Goal: Task Accomplishment & Management: Use online tool/utility

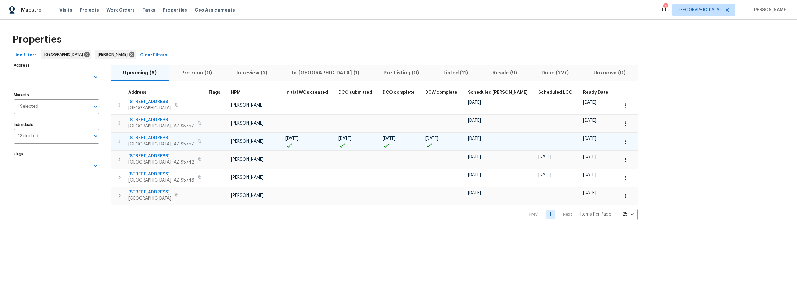
click at [151, 137] on span "[STREET_ADDRESS]" at bounding box center [161, 138] width 66 height 6
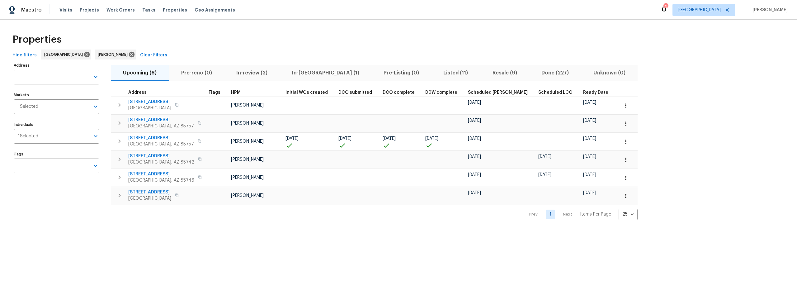
click at [484, 74] on span "Resale (9)" at bounding box center [504, 72] width 41 height 9
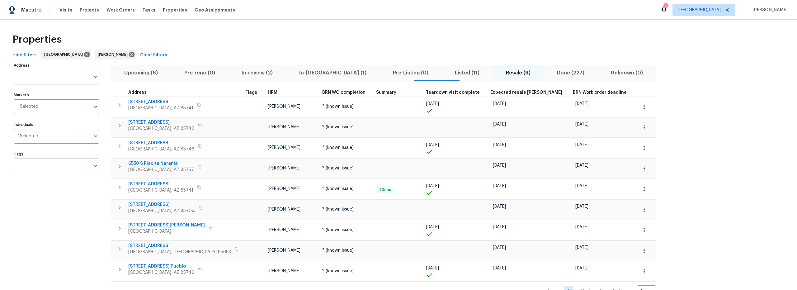
click at [141, 74] on span "Upcoming (6)" at bounding box center [141, 72] width 53 height 9
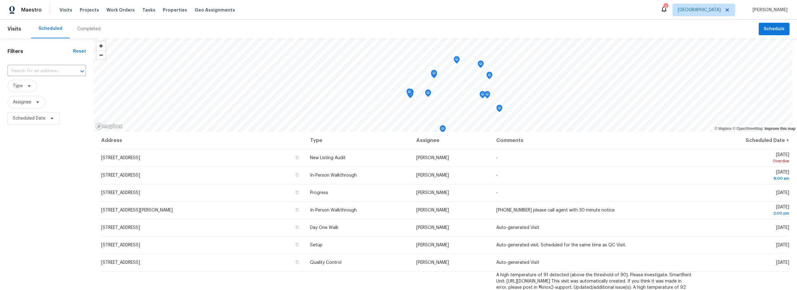
click at [85, 30] on div "Completed" at bounding box center [88, 29] width 23 height 6
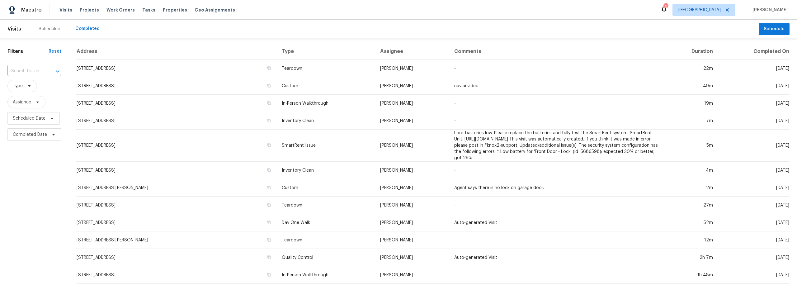
click at [48, 29] on div "Scheduled" at bounding box center [50, 29] width 22 height 6
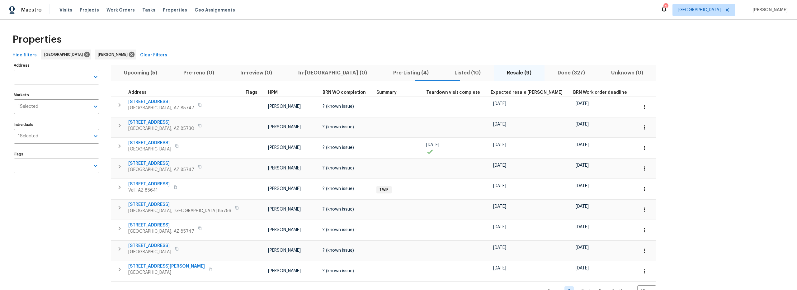
click at [384, 72] on span "Pre-Listing (4)" at bounding box center [411, 72] width 54 height 9
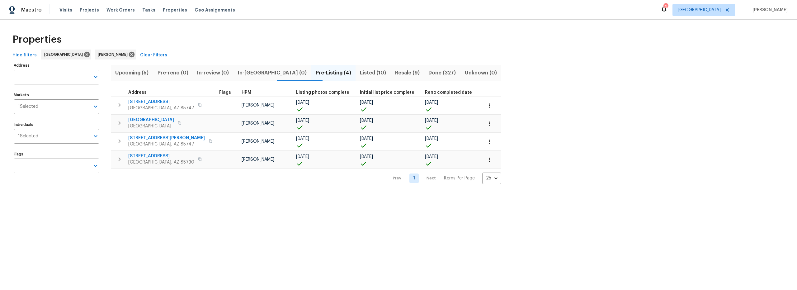
click at [135, 75] on span "Upcoming (5)" at bounding box center [132, 72] width 35 height 9
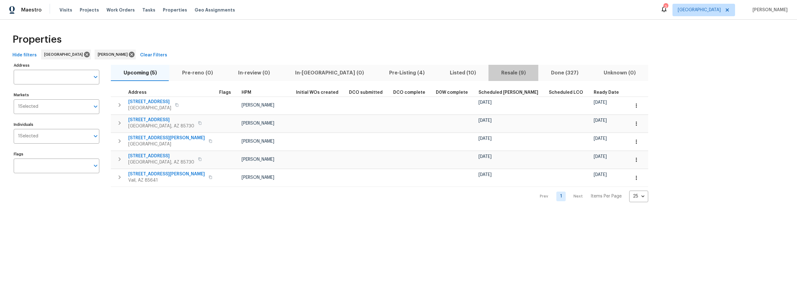
click at [492, 74] on span "Resale (9)" at bounding box center [513, 72] width 42 height 9
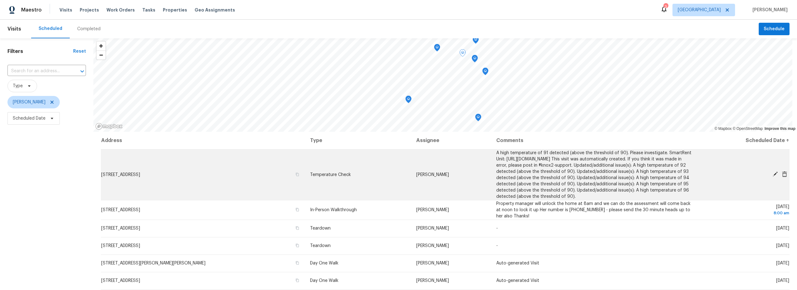
click at [772, 174] on icon at bounding box center [775, 174] width 6 height 6
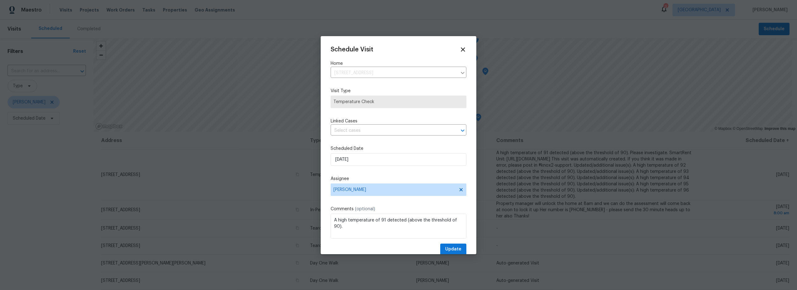
click at [381, 147] on label "Scheduled Date" at bounding box center [398, 148] width 136 height 6
click at [377, 160] on input "9/2/2025" at bounding box center [398, 159] width 136 height 12
select select "8"
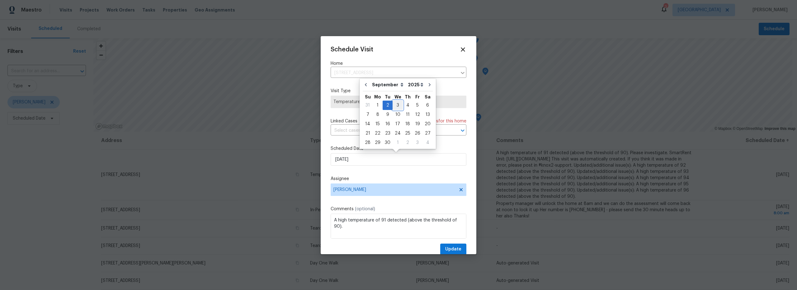
click at [395, 107] on div "3" at bounding box center [397, 105] width 10 height 9
type input "9/3/2025"
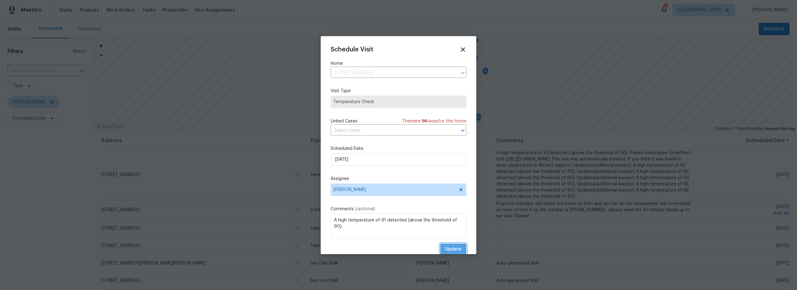
click at [447, 247] on span "Update" at bounding box center [453, 249] width 16 height 8
